Goal: Information Seeking & Learning: Learn about a topic

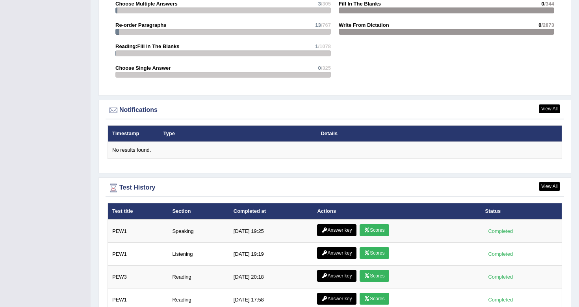
scroll to position [908, 0]
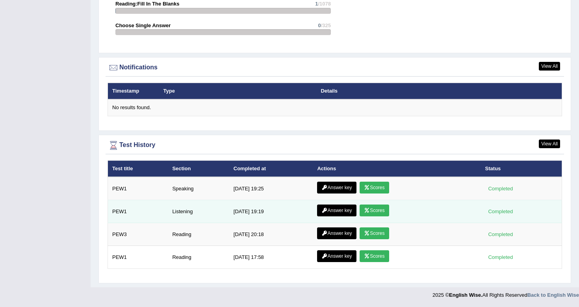
click at [178, 210] on td "Listening" at bounding box center [198, 211] width 61 height 23
click at [339, 210] on link "Answer key" at bounding box center [336, 210] width 39 height 12
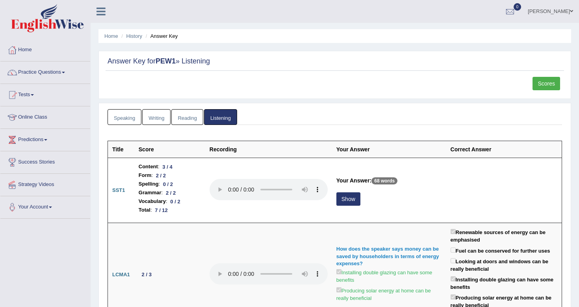
click at [548, 85] on link "Scores" at bounding box center [546, 83] width 28 height 13
click at [59, 73] on link "Practice Questions" at bounding box center [45, 71] width 90 height 20
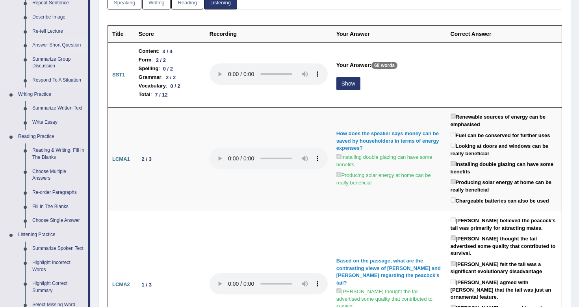
scroll to position [121, 0]
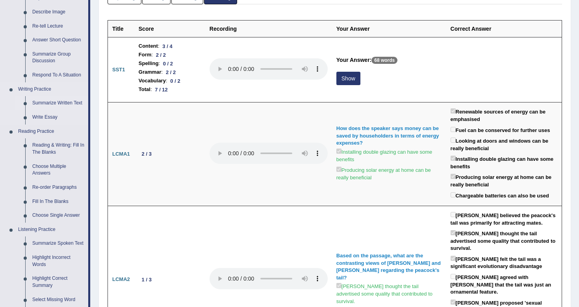
click at [52, 105] on link "Summarize Written Text" at bounding box center [58, 103] width 59 height 14
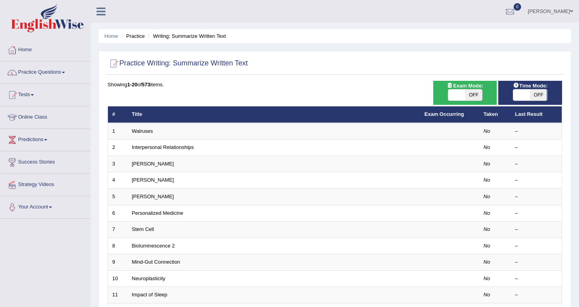
click at [60, 73] on link "Practice Questions" at bounding box center [45, 71] width 90 height 20
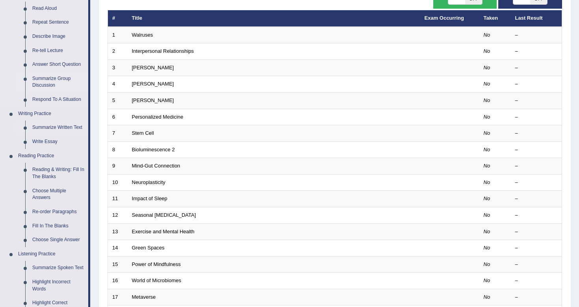
scroll to position [100, 0]
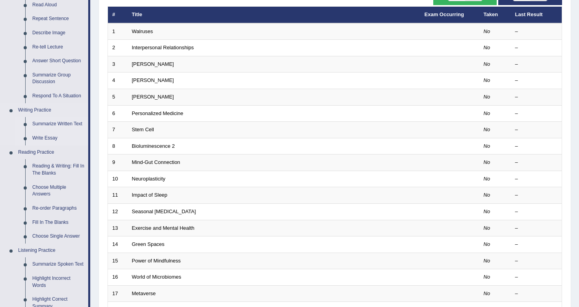
click at [55, 138] on link "Write Essay" at bounding box center [58, 138] width 59 height 14
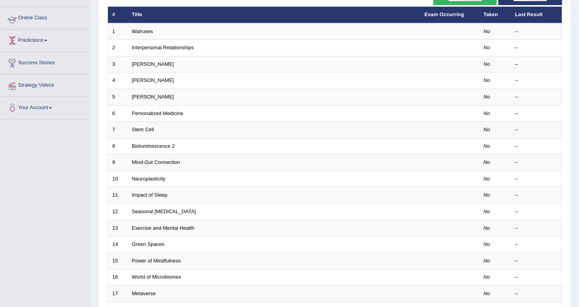
scroll to position [100, 0]
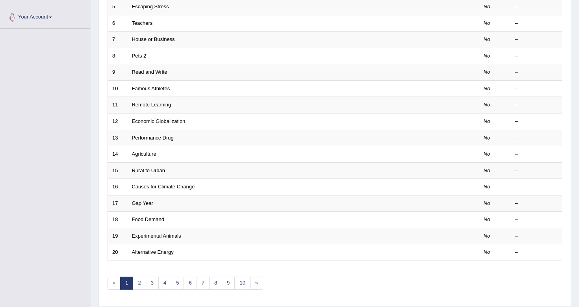
scroll to position [191, 0]
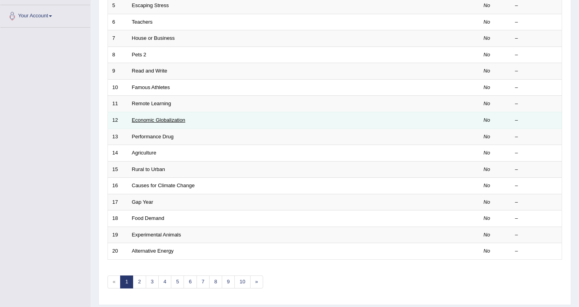
click at [165, 122] on link "Economic Globalization" at bounding box center [159, 120] width 54 height 6
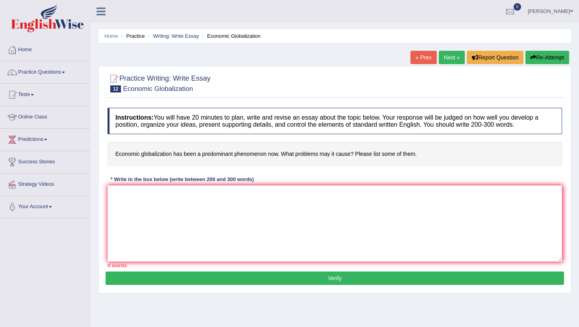
scroll to position [86, 0]
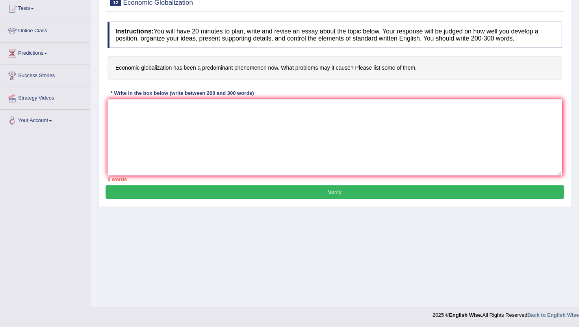
click at [291, 264] on div "Home Practice Writing: Write Essay Economic Globalization « Prev Next » Report …" at bounding box center [335, 111] width 488 height 394
click at [401, 87] on div "Instructions: You will have 20 minutes to plan, write and revise an essay about…" at bounding box center [335, 102] width 458 height 168
click at [396, 96] on div "Instructions: You will have 20 minutes to plan, write and revise an essay about…" at bounding box center [335, 102] width 458 height 168
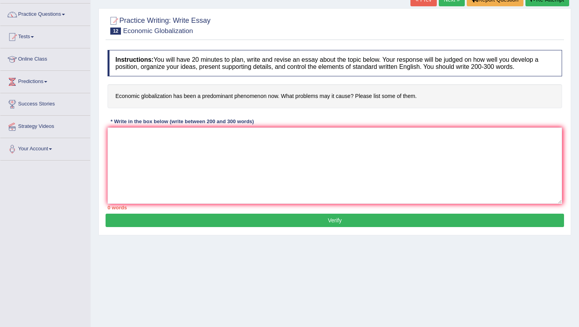
scroll to position [0, 0]
